Goal: Navigation & Orientation: Find specific page/section

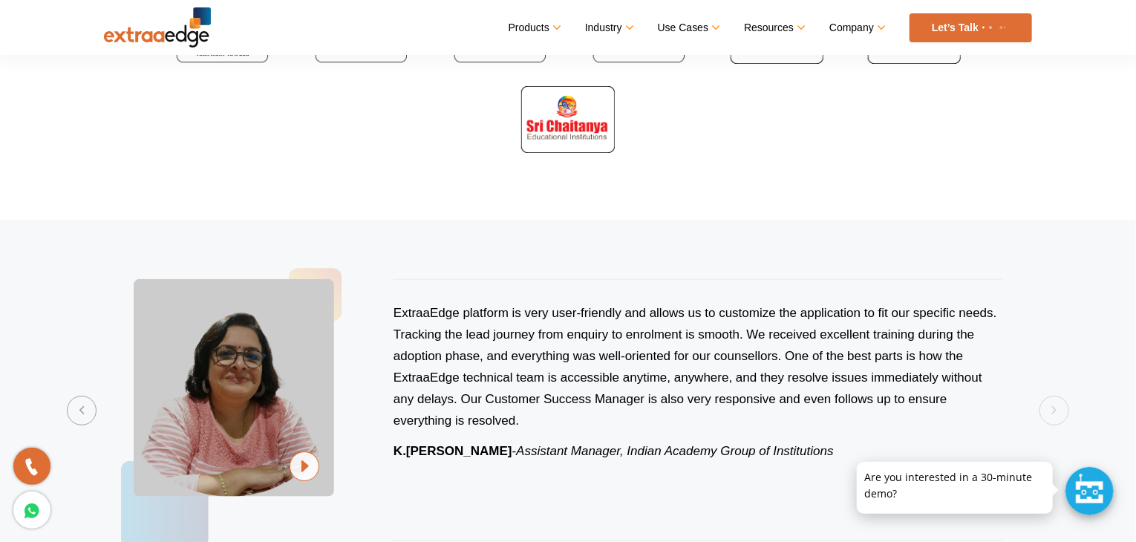
scroll to position [742, 0]
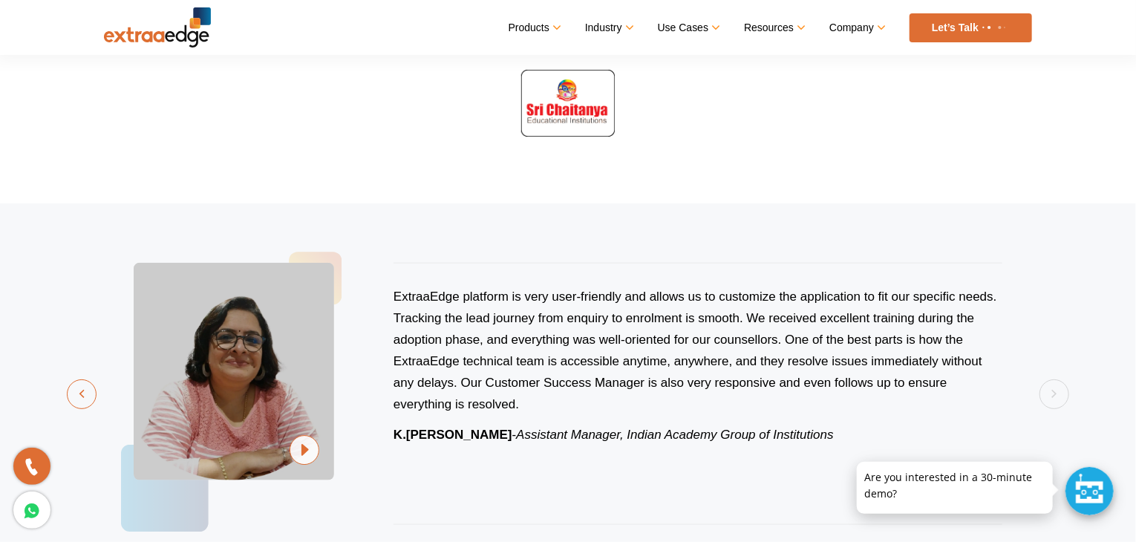
click at [93, 399] on button "Previous" at bounding box center [82, 394] width 30 height 30
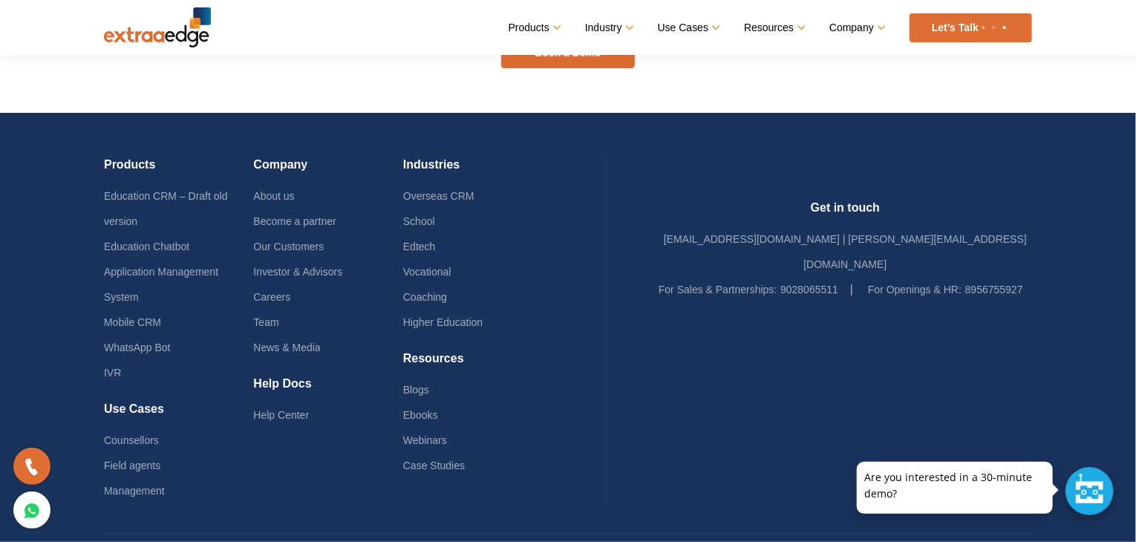
scroll to position [1924, 0]
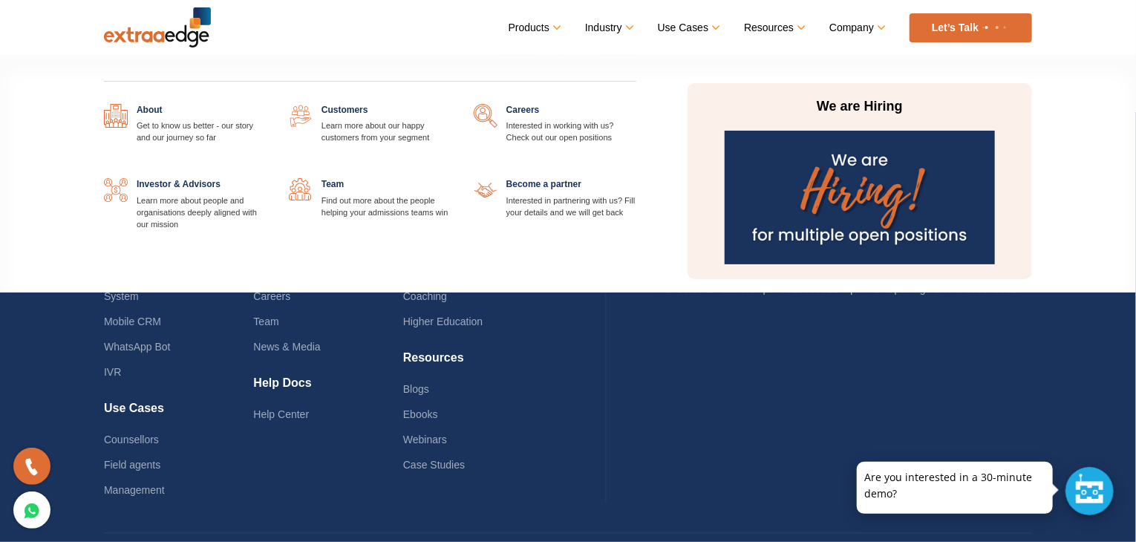
click at [636, 104] on link at bounding box center [636, 104] width 0 height 0
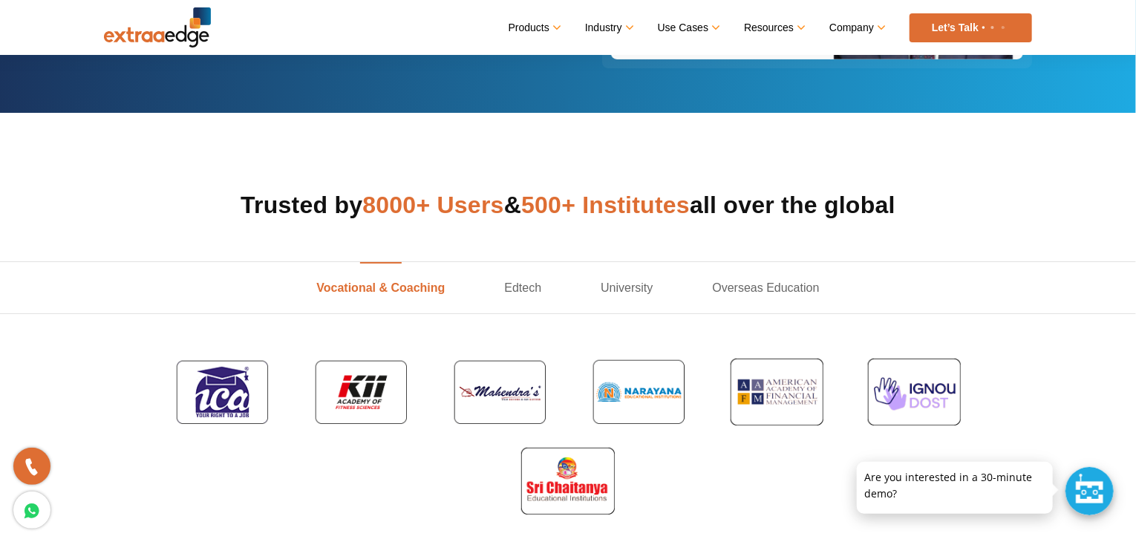
scroll to position [290, 0]
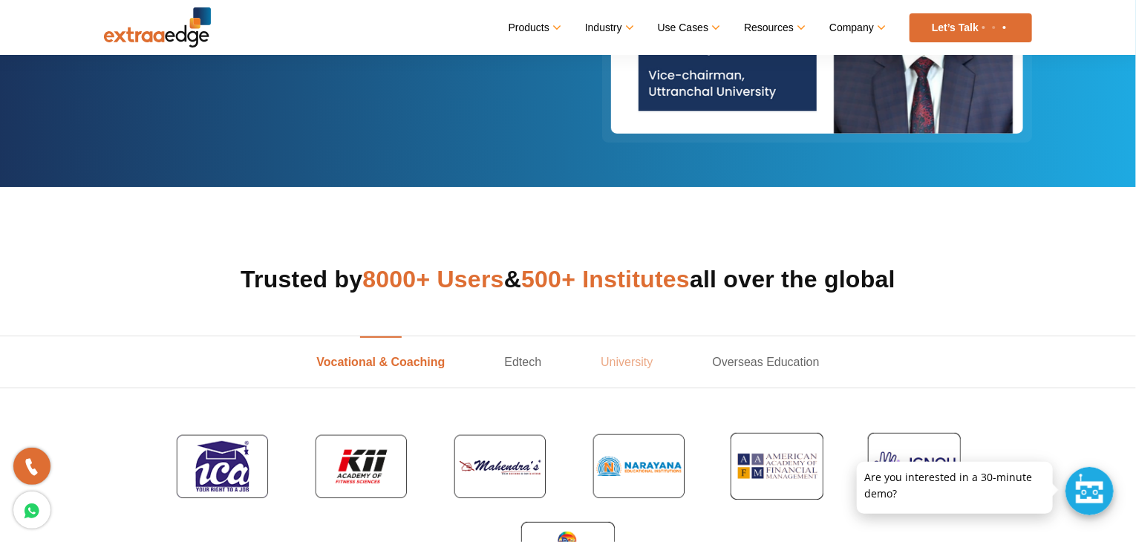
click at [609, 355] on link "University" at bounding box center [626, 361] width 111 height 51
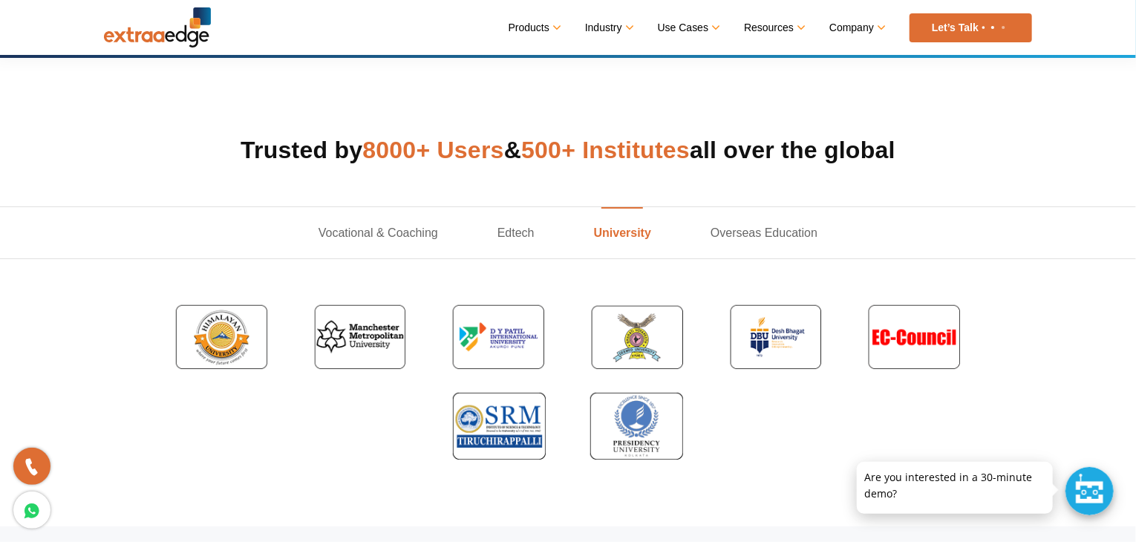
scroll to position [365, 0]
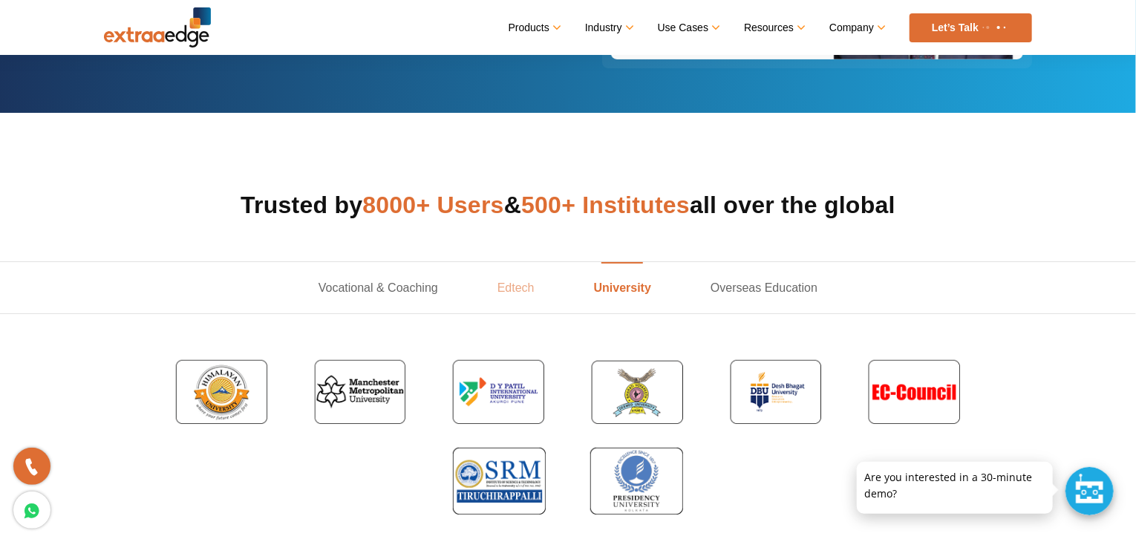
click at [508, 286] on link "Edtech" at bounding box center [516, 287] width 97 height 51
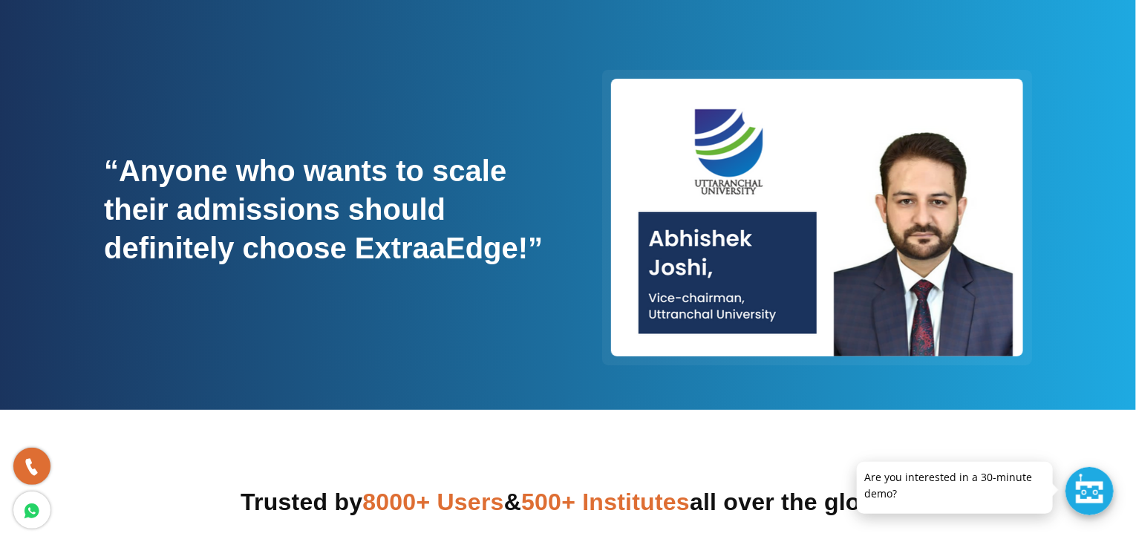
scroll to position [0, 0]
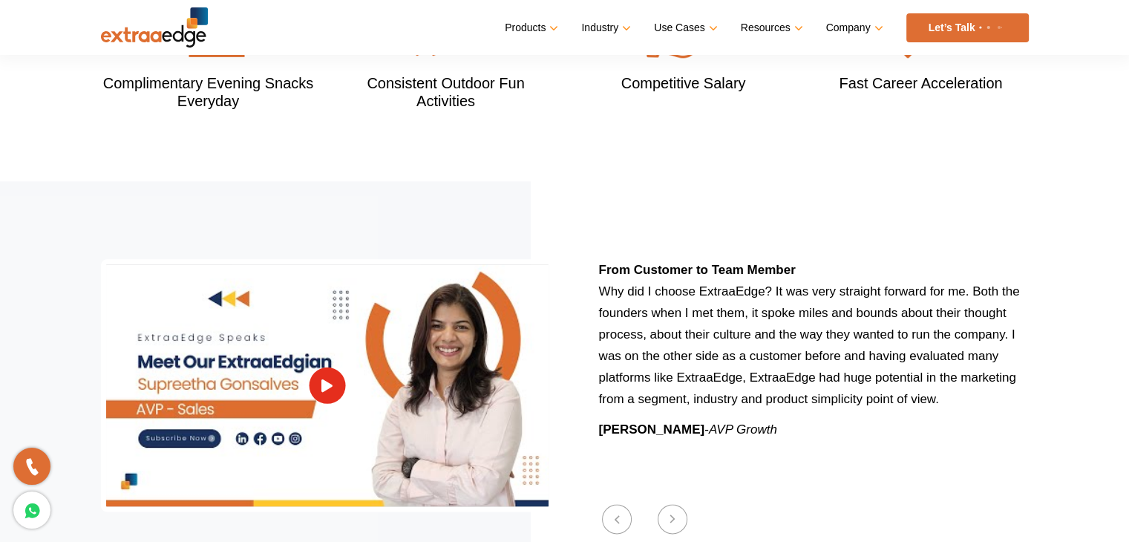
scroll to position [1708, 0]
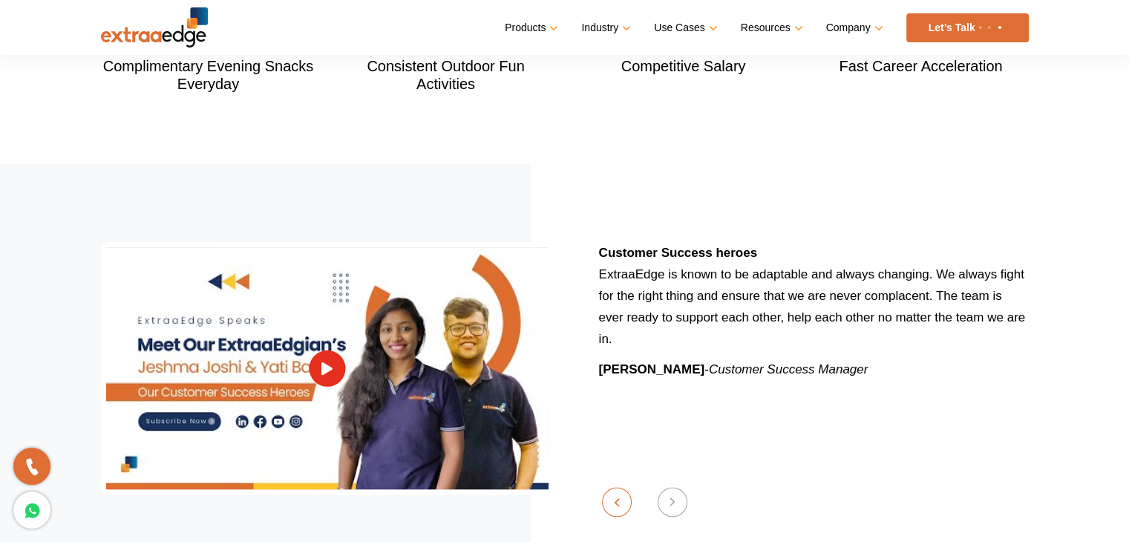
click at [618, 487] on button "Previous" at bounding box center [617, 502] width 30 height 30
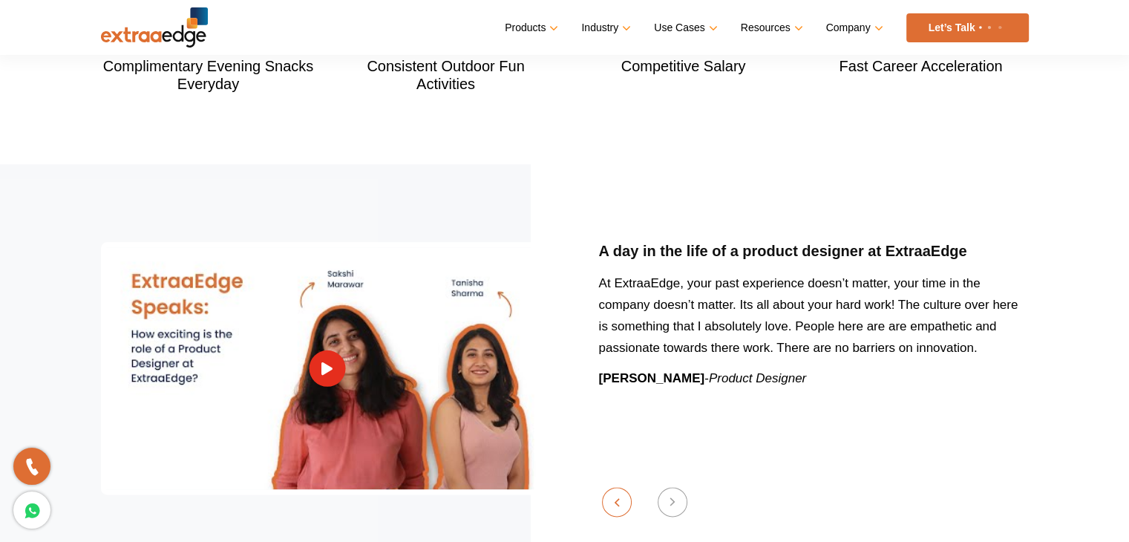
click at [618, 487] on button "Previous" at bounding box center [617, 502] width 30 height 30
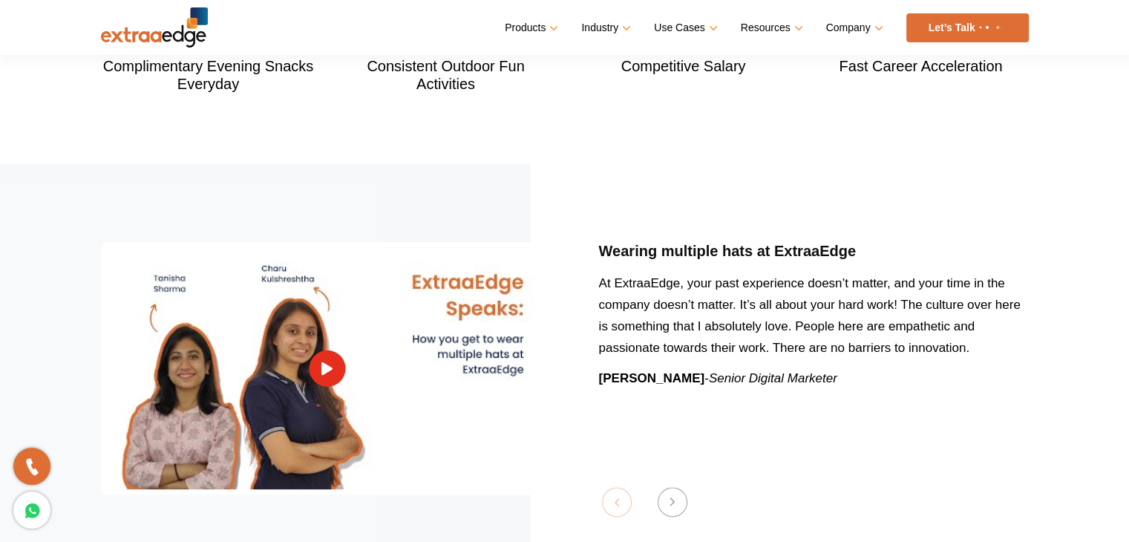
click at [618, 485] on section "Previous Wearing multiple hats at ExtraaEdge At ExtraaEdge, your past experienc…" at bounding box center [564, 368] width 1129 height 408
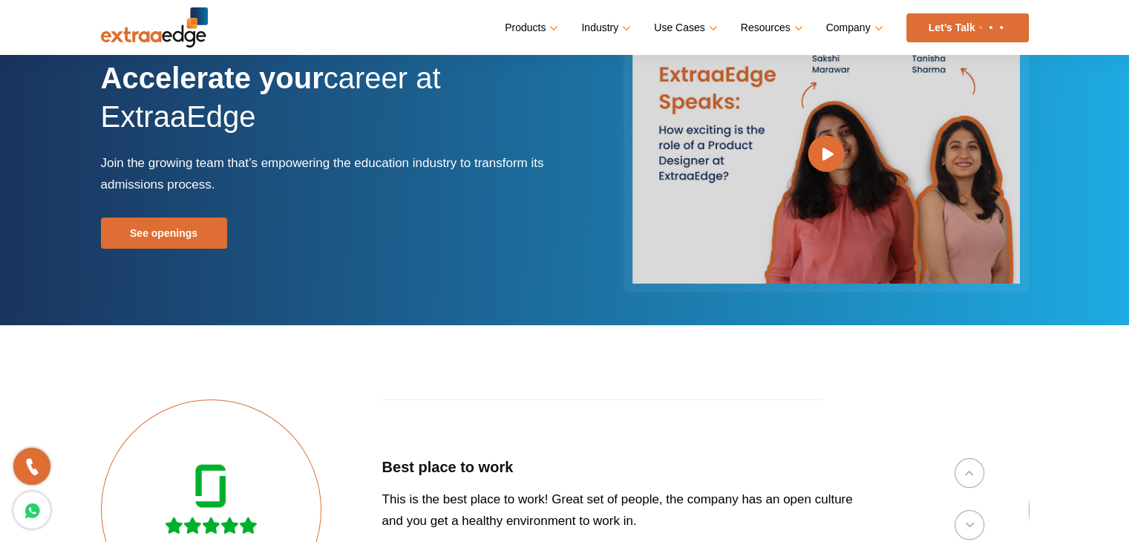
scroll to position [0, 0]
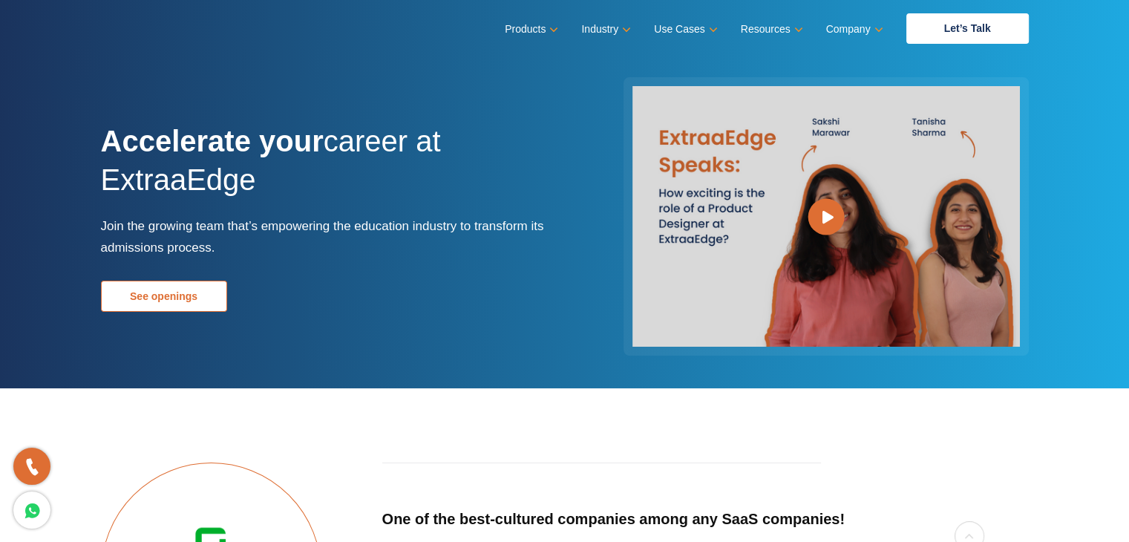
click at [148, 303] on link "See openings" at bounding box center [164, 296] width 126 height 31
